Goal: Information Seeking & Learning: Learn about a topic

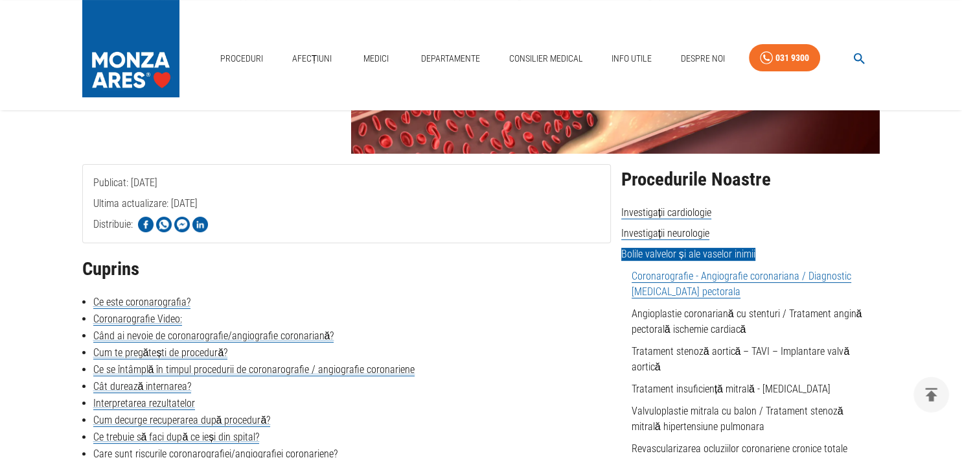
scroll to position [183, 0]
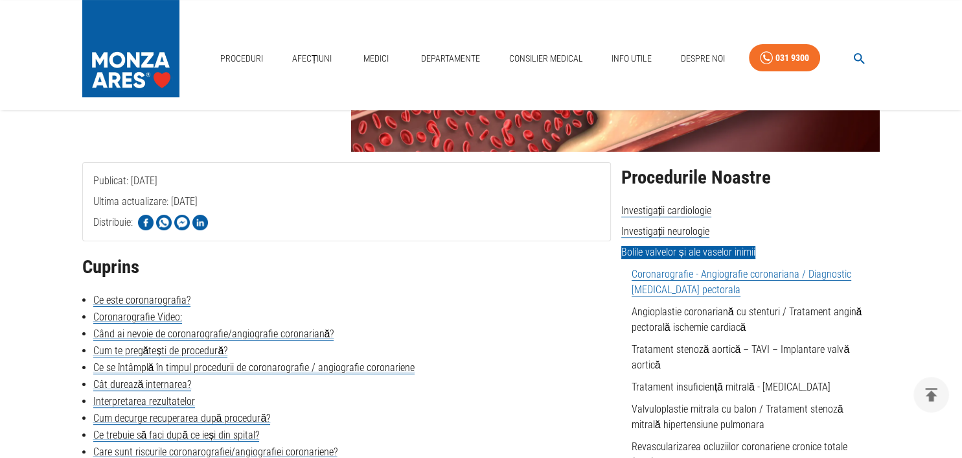
click at [677, 349] on link "Tratament stenoză aortică – TAVI – Implantare valvă aortică" at bounding box center [741, 357] width 218 height 28
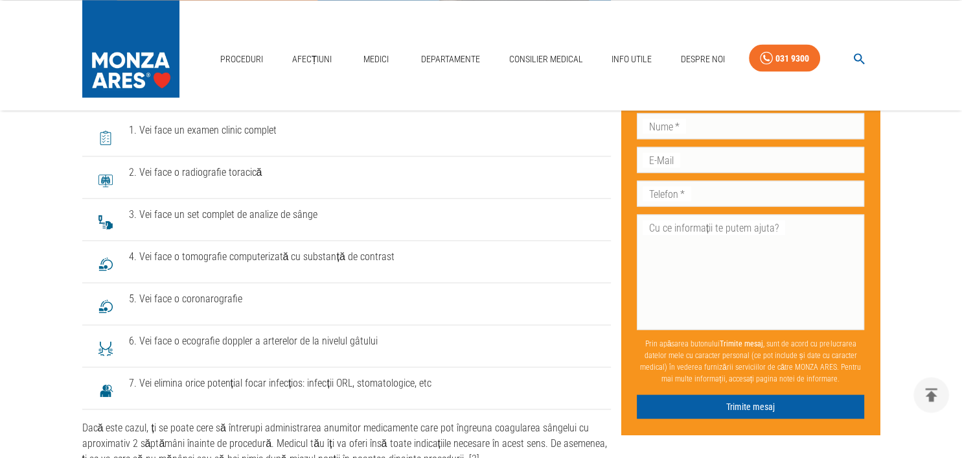
scroll to position [2441, 0]
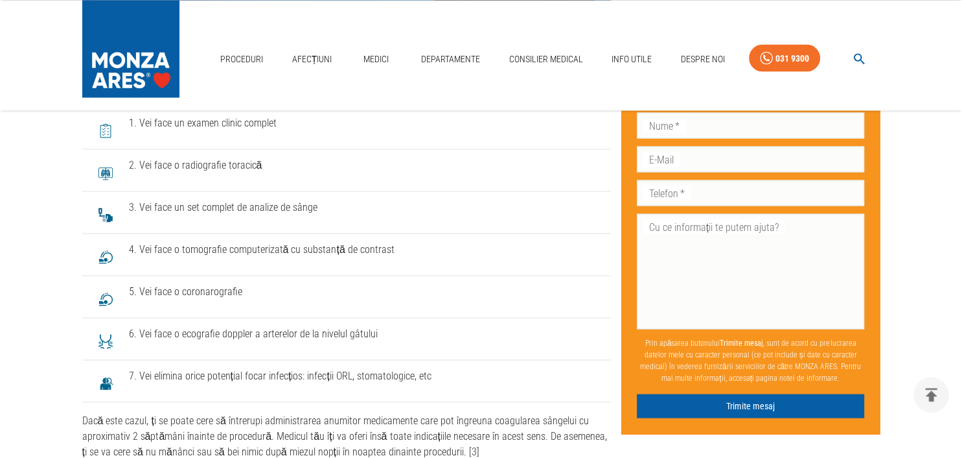
click at [483, 399] on li "7. Vei elimina orice potențial focar infecțios: infecții ORL, stomatologice, etc" at bounding box center [346, 381] width 529 height 42
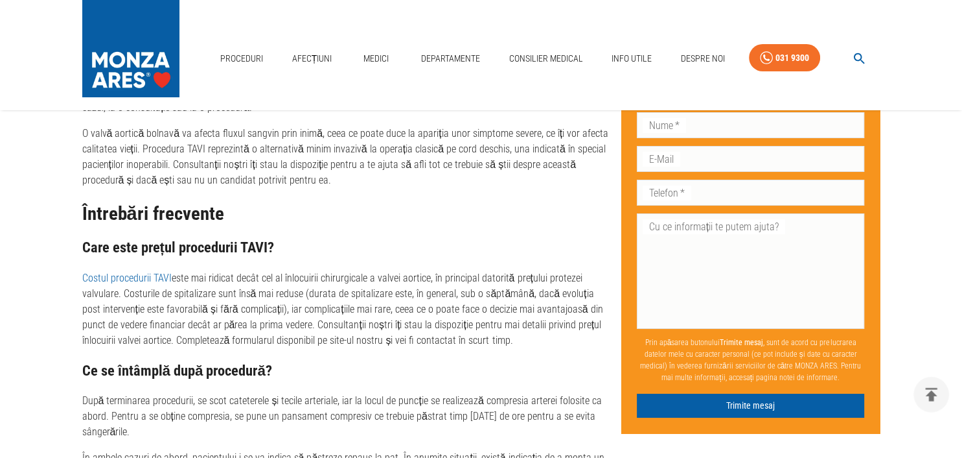
scroll to position [4689, 0]
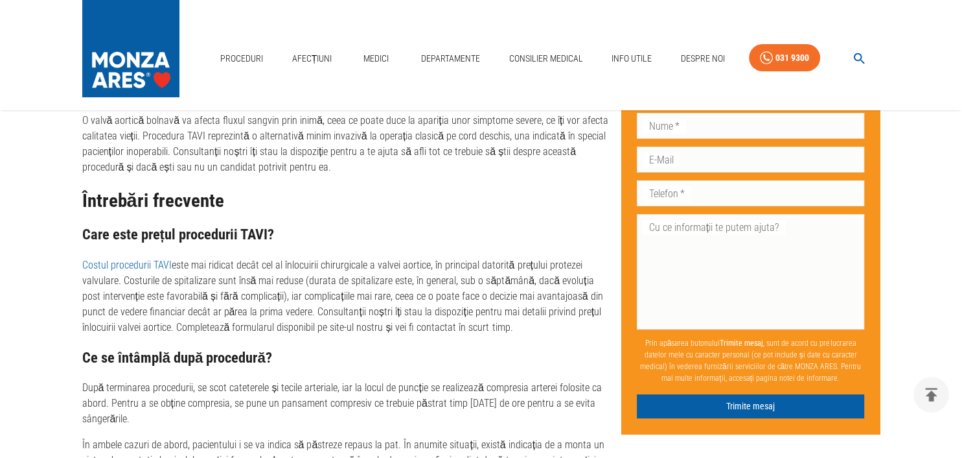
click at [127, 271] on link "Costul procedurii TAVI" at bounding box center [126, 265] width 89 height 12
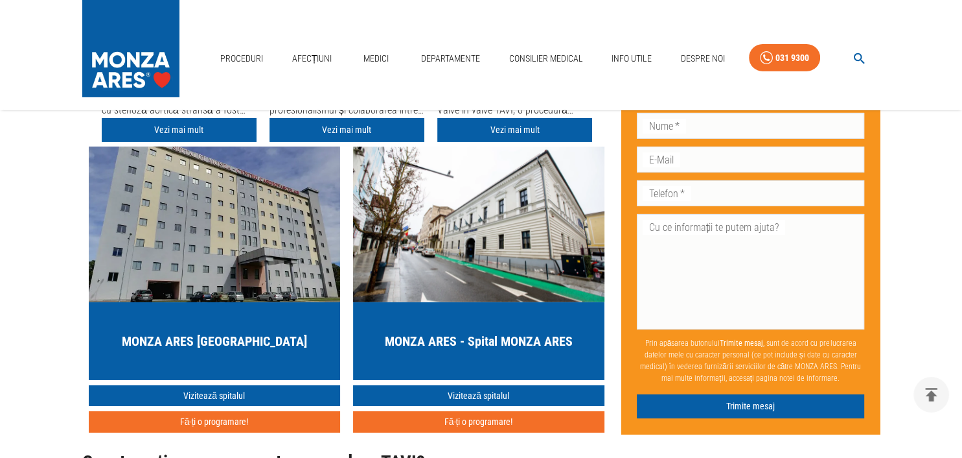
scroll to position [4199, 0]
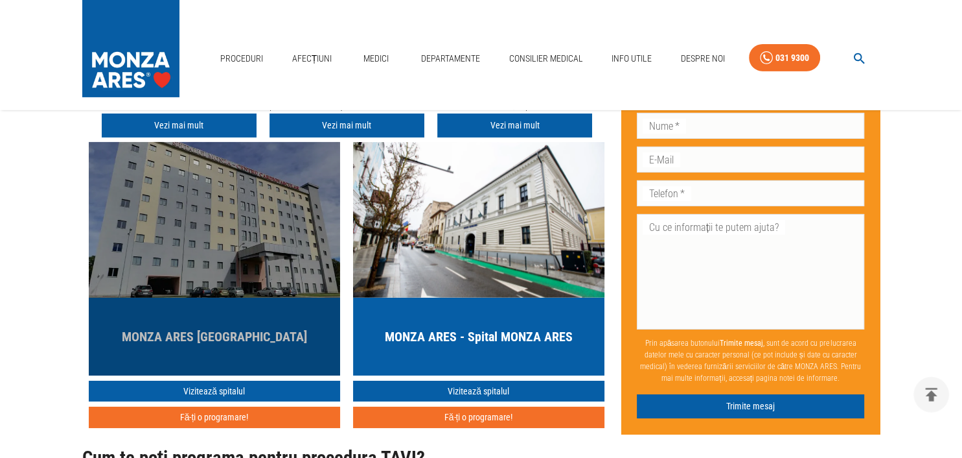
click at [216, 345] on h5 "MONZA ARES [GEOGRAPHIC_DATA]" at bounding box center [214, 336] width 185 height 18
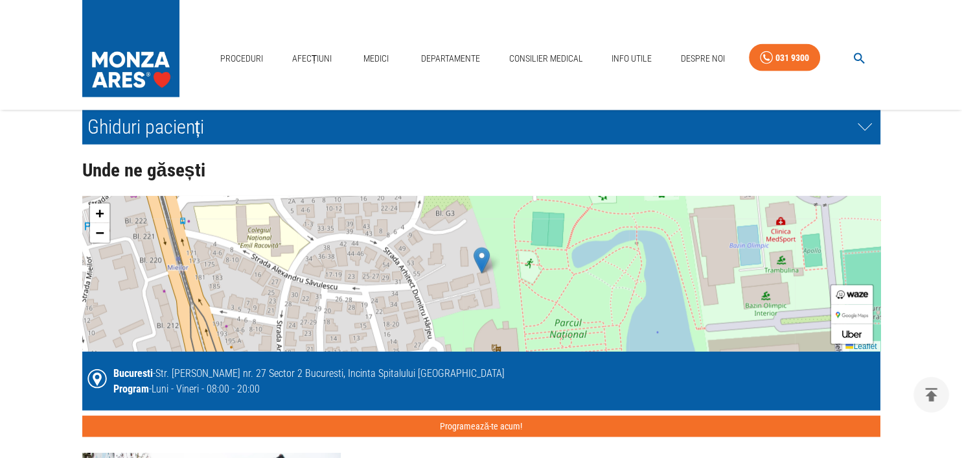
scroll to position [2821, 0]
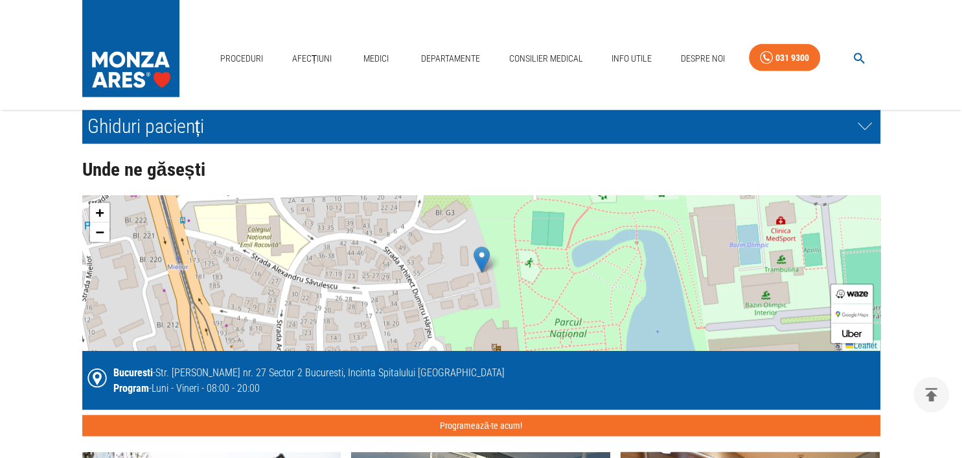
click at [328, 265] on div "+ − Leaflet" at bounding box center [481, 273] width 798 height 156
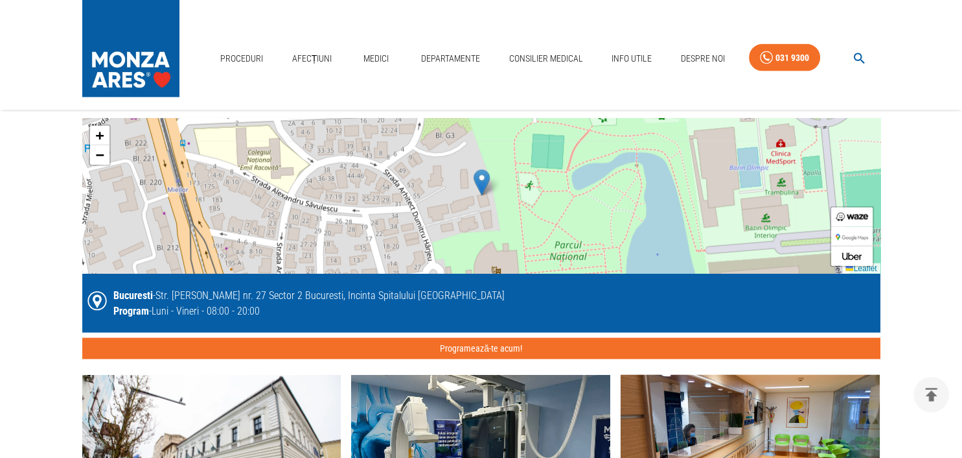
scroll to position [2895, 0]
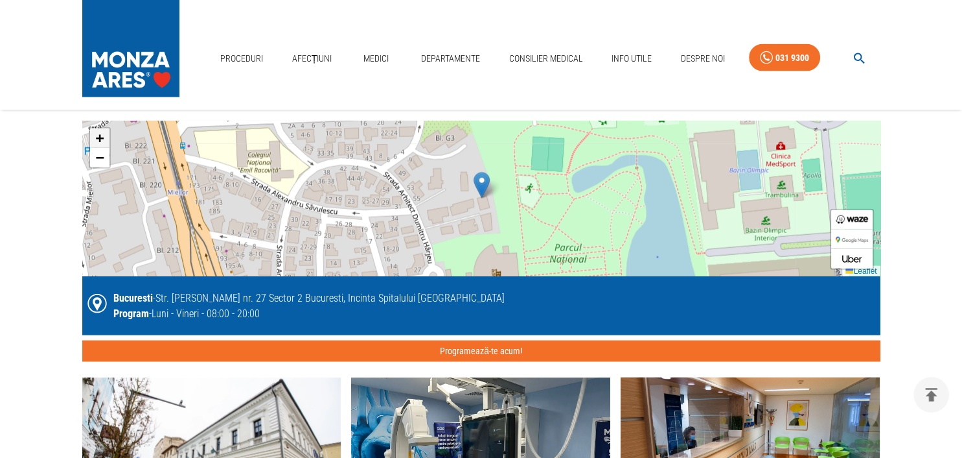
click at [97, 139] on span "+" at bounding box center [99, 138] width 8 height 16
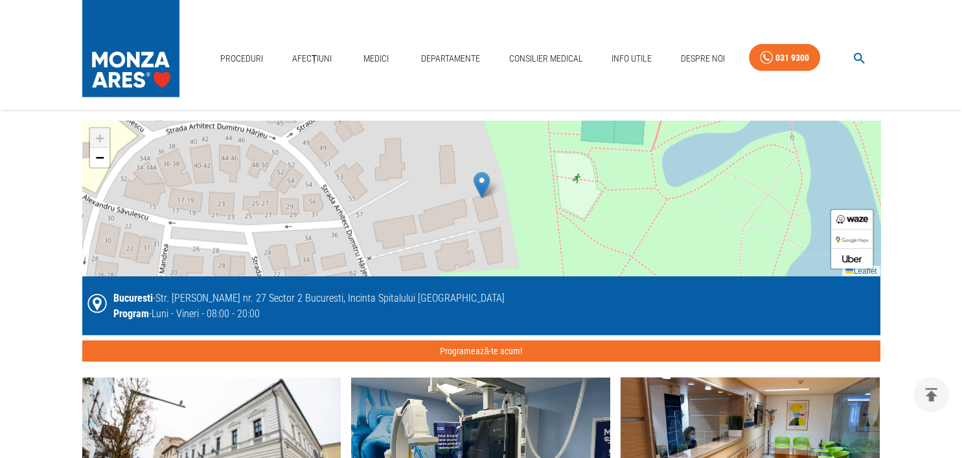
click at [478, 186] on img at bounding box center [482, 185] width 16 height 27
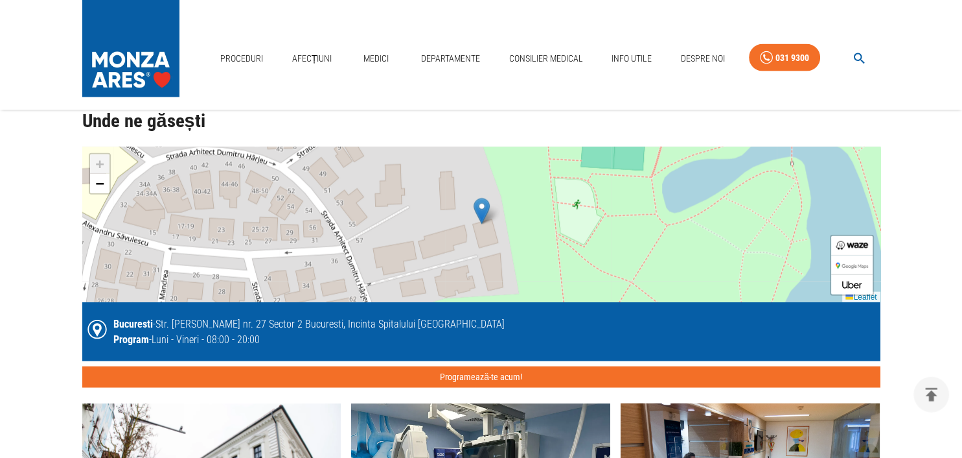
scroll to position [2876, 0]
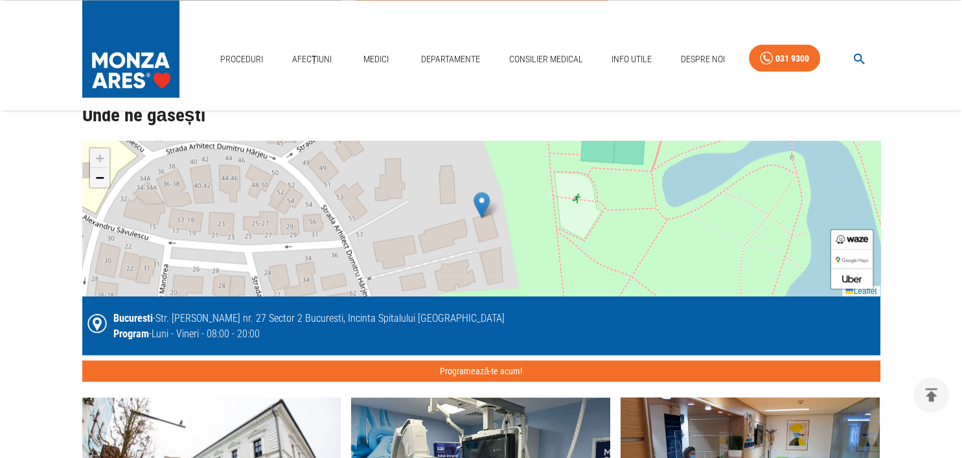
click at [100, 174] on span "−" at bounding box center [99, 176] width 8 height 16
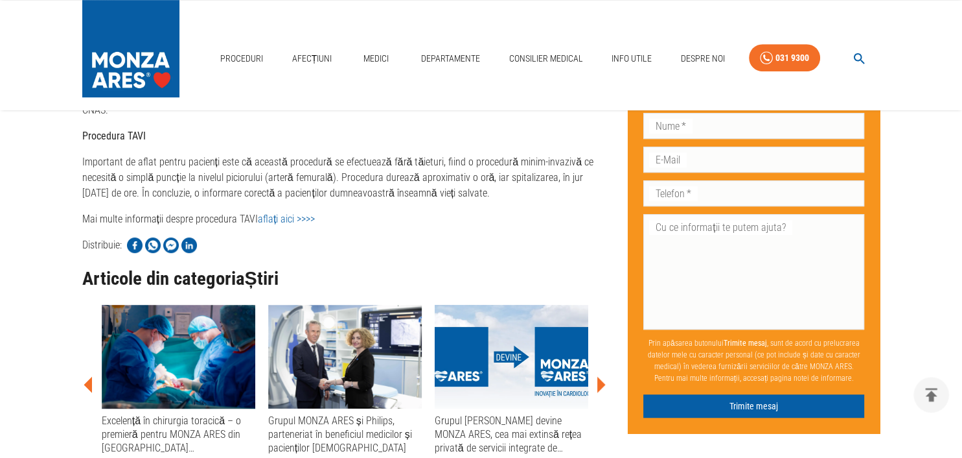
scroll to position [812, 0]
